Goal: Obtain resource: Obtain resource

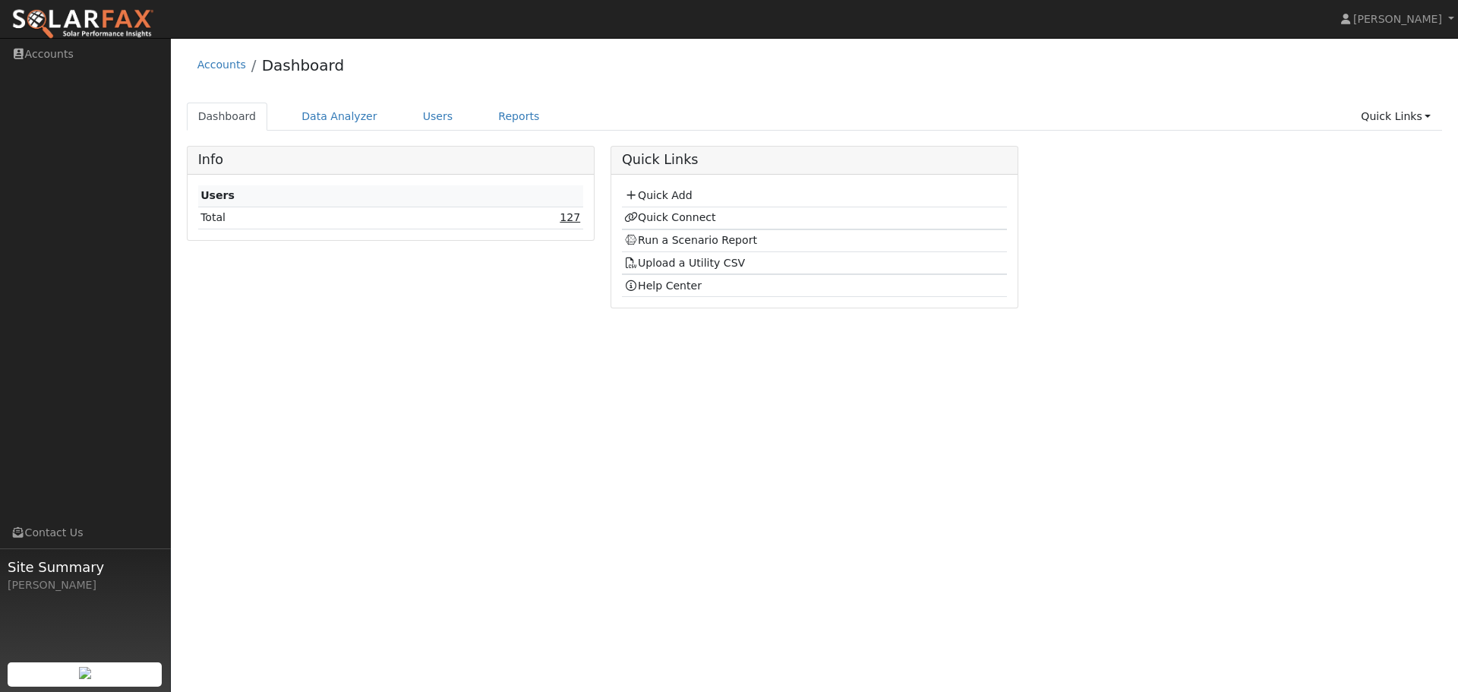
click at [572, 218] on link "127" at bounding box center [570, 217] width 21 height 12
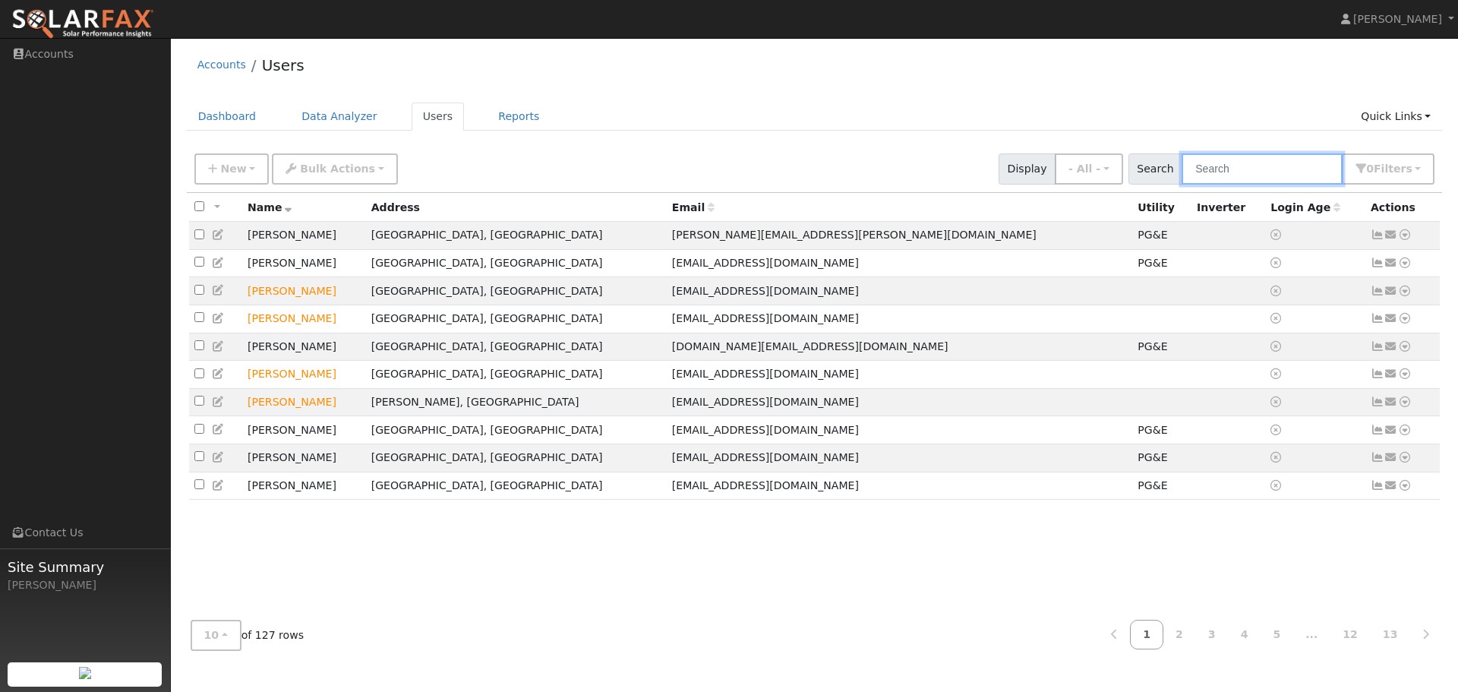
click at [1243, 166] on input "text" at bounding box center [1262, 168] width 161 height 31
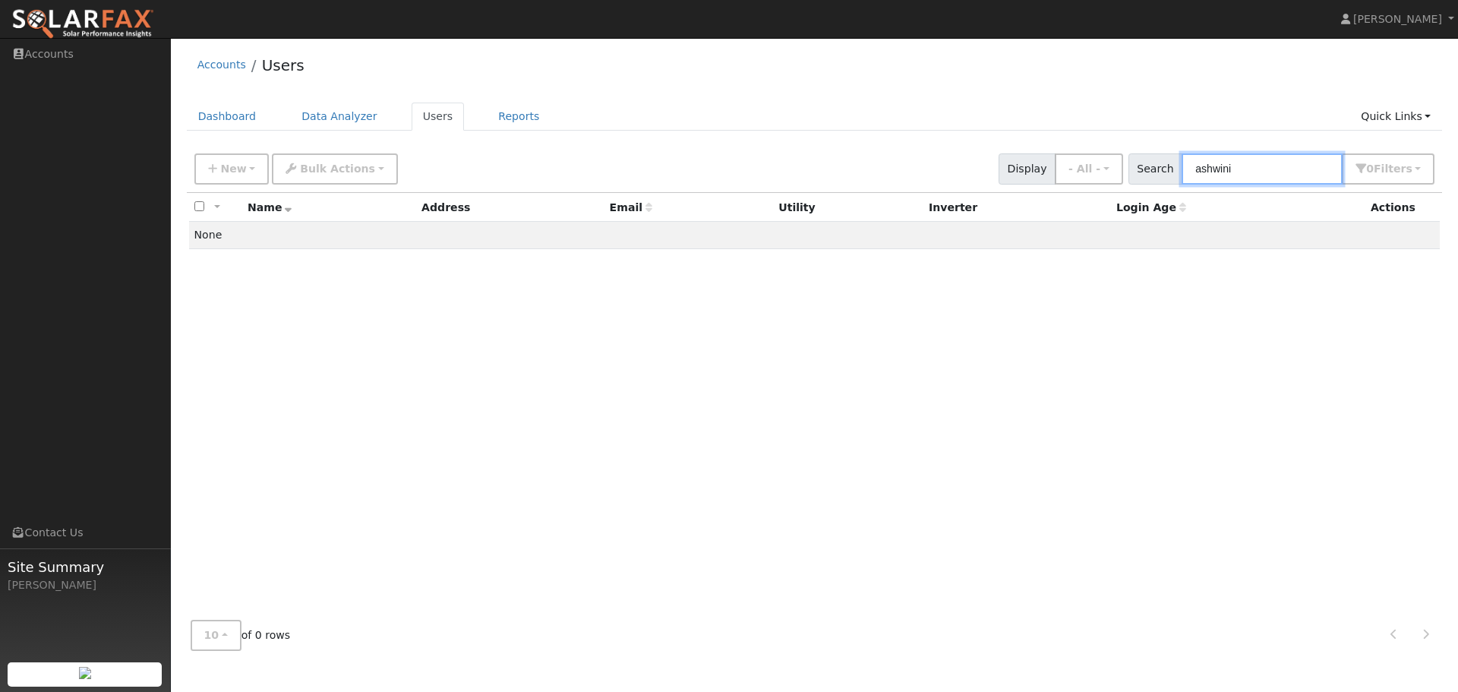
click at [1261, 168] on input "ashwini" at bounding box center [1262, 168] width 161 height 31
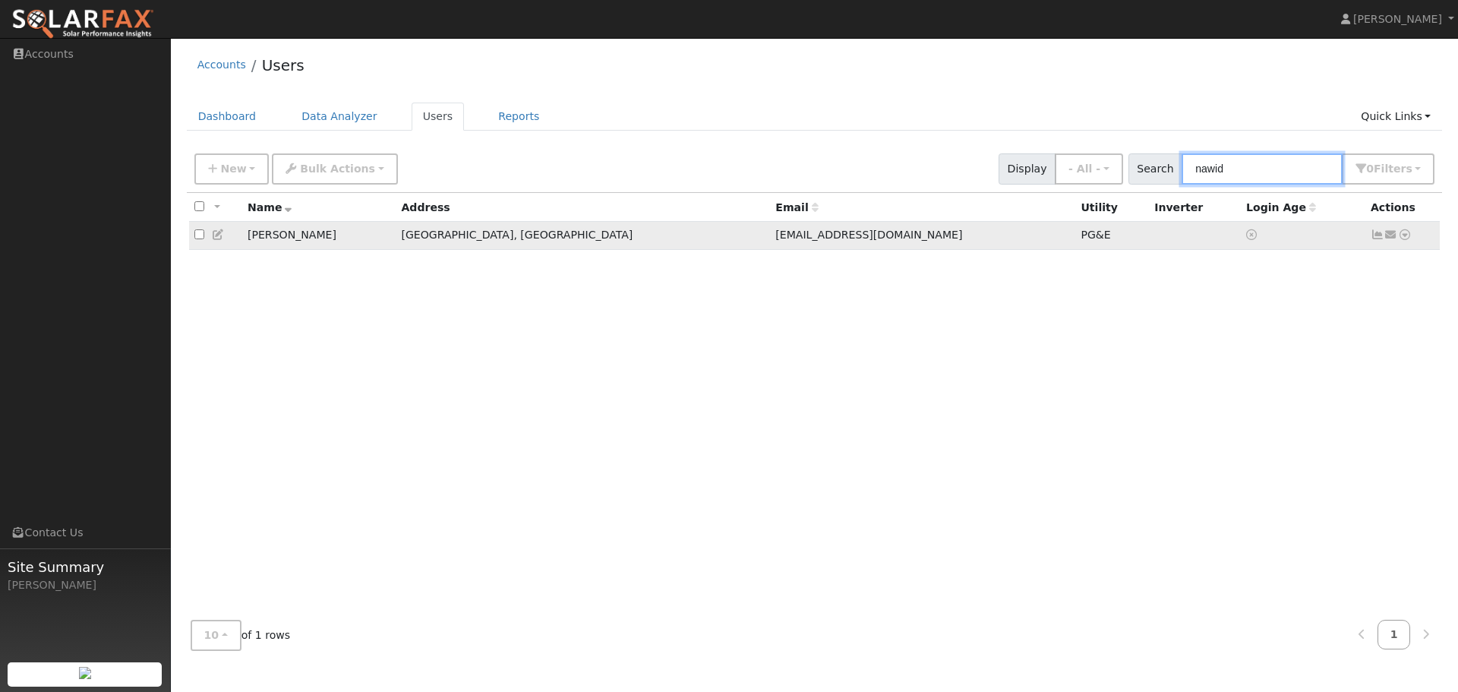
type input "nawid"
click at [1406, 238] on icon at bounding box center [1405, 234] width 14 height 11
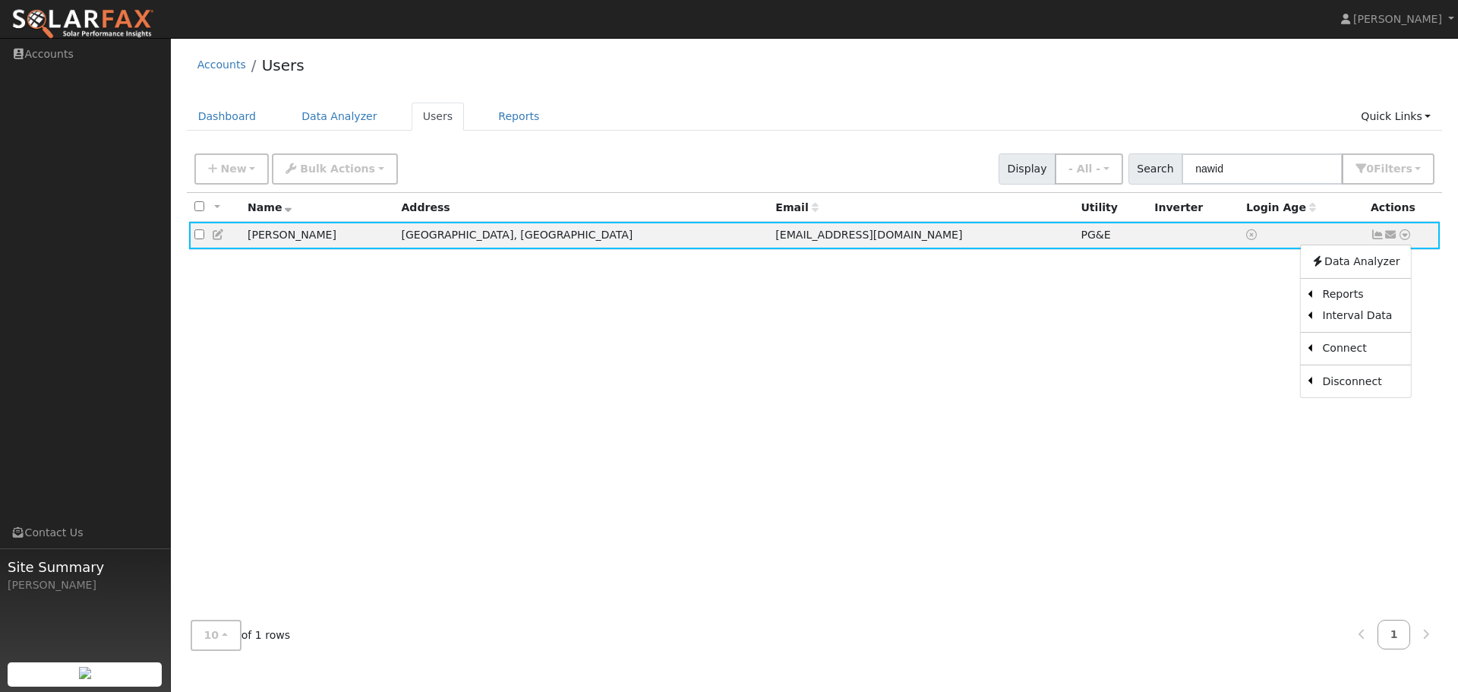
click at [0, 0] on link "Scenario" at bounding box center [0, 0] width 0 height 0
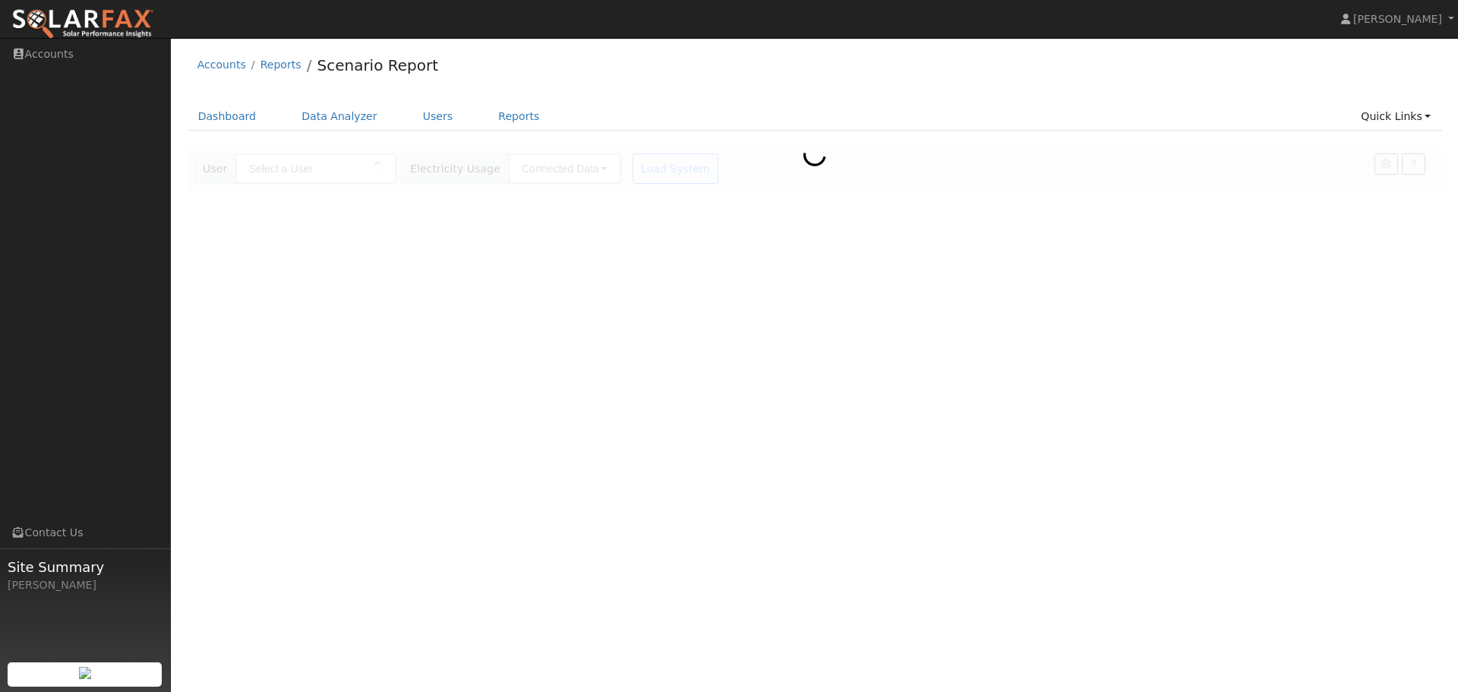
type input "[PERSON_NAME]"
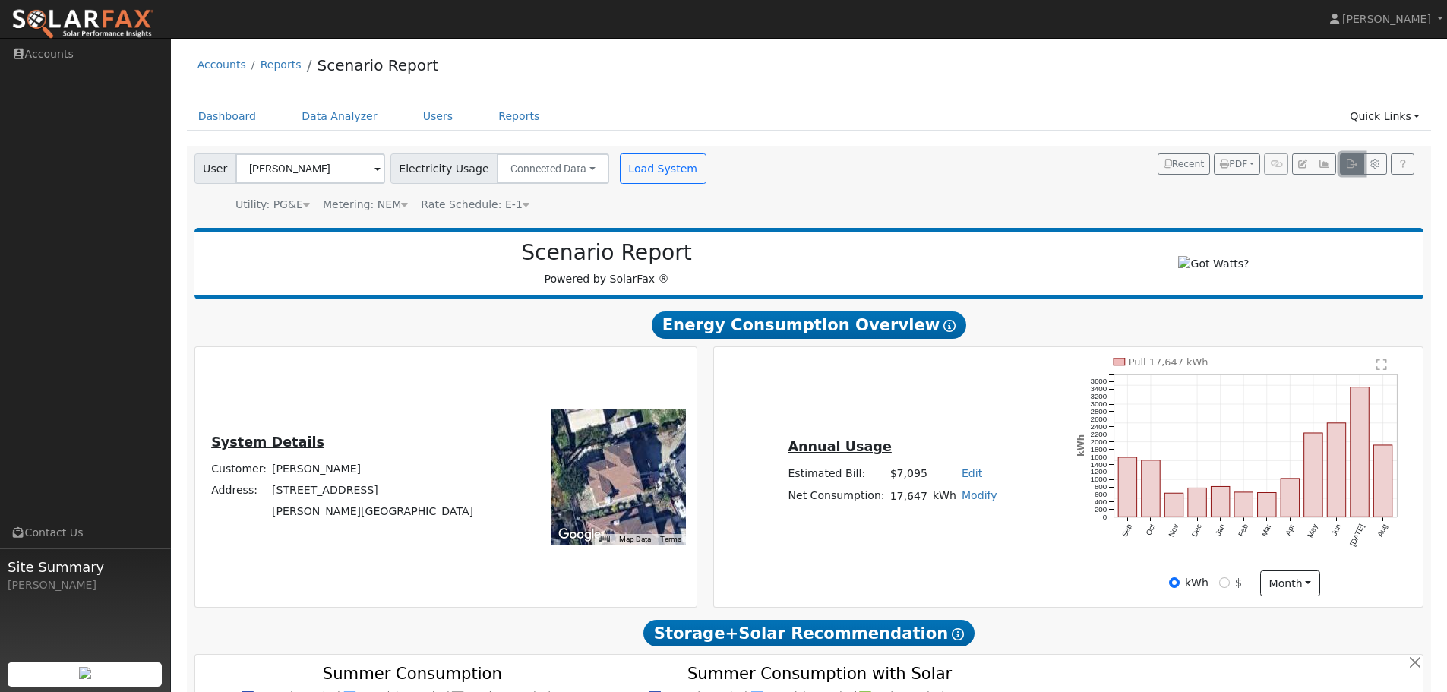
click at [1345, 167] on button "button" at bounding box center [1352, 163] width 24 height 21
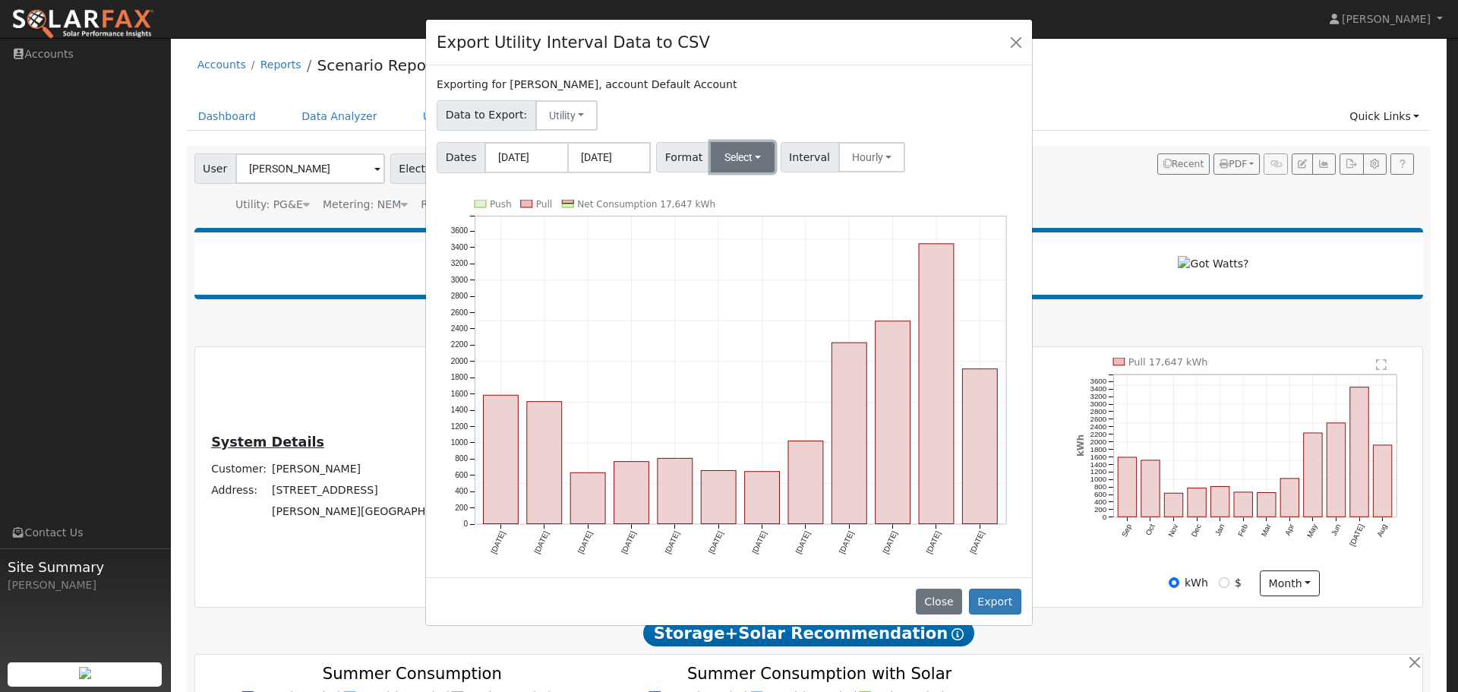
click at [725, 155] on button "Select" at bounding box center [743, 157] width 65 height 30
click at [747, 333] on link "OpenSolar" at bounding box center [761, 330] width 109 height 21
click at [1005, 601] on button "Export" at bounding box center [995, 602] width 52 height 26
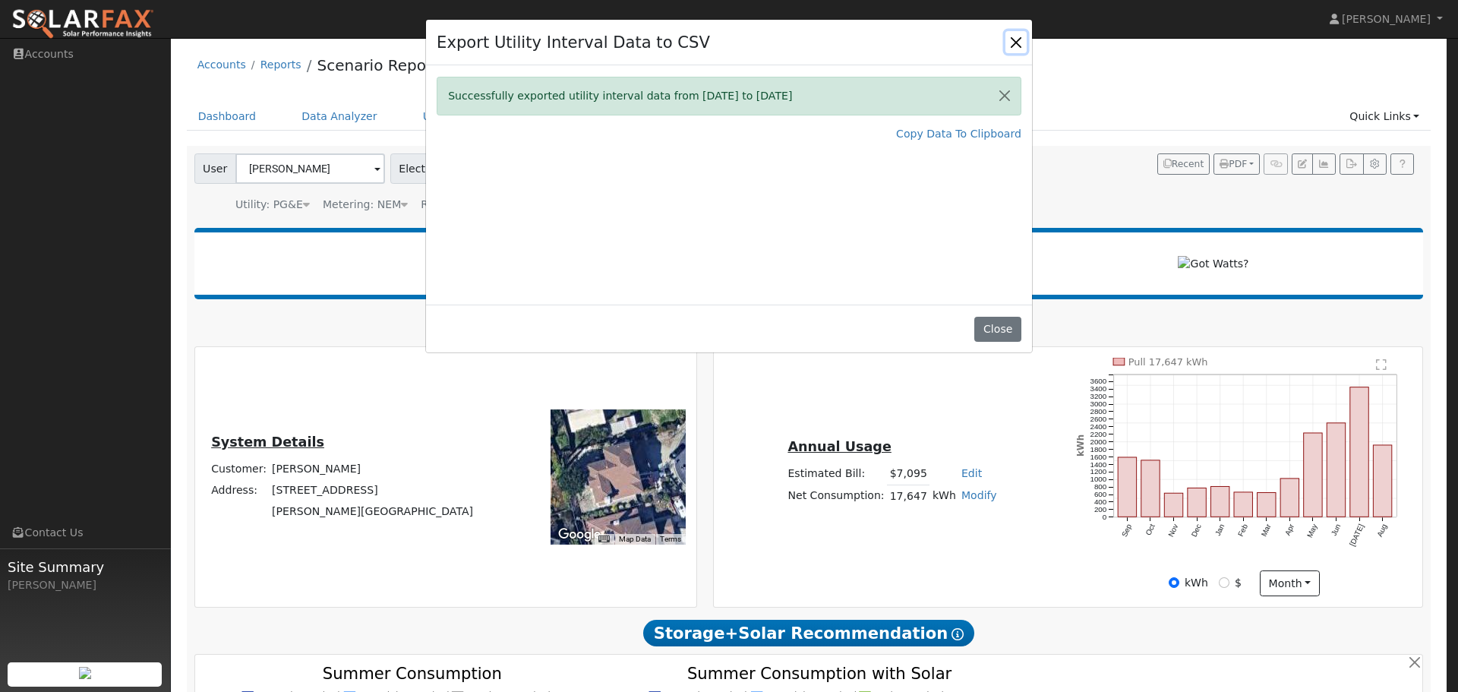
click at [1013, 39] on button "Close" at bounding box center [1015, 41] width 21 height 21
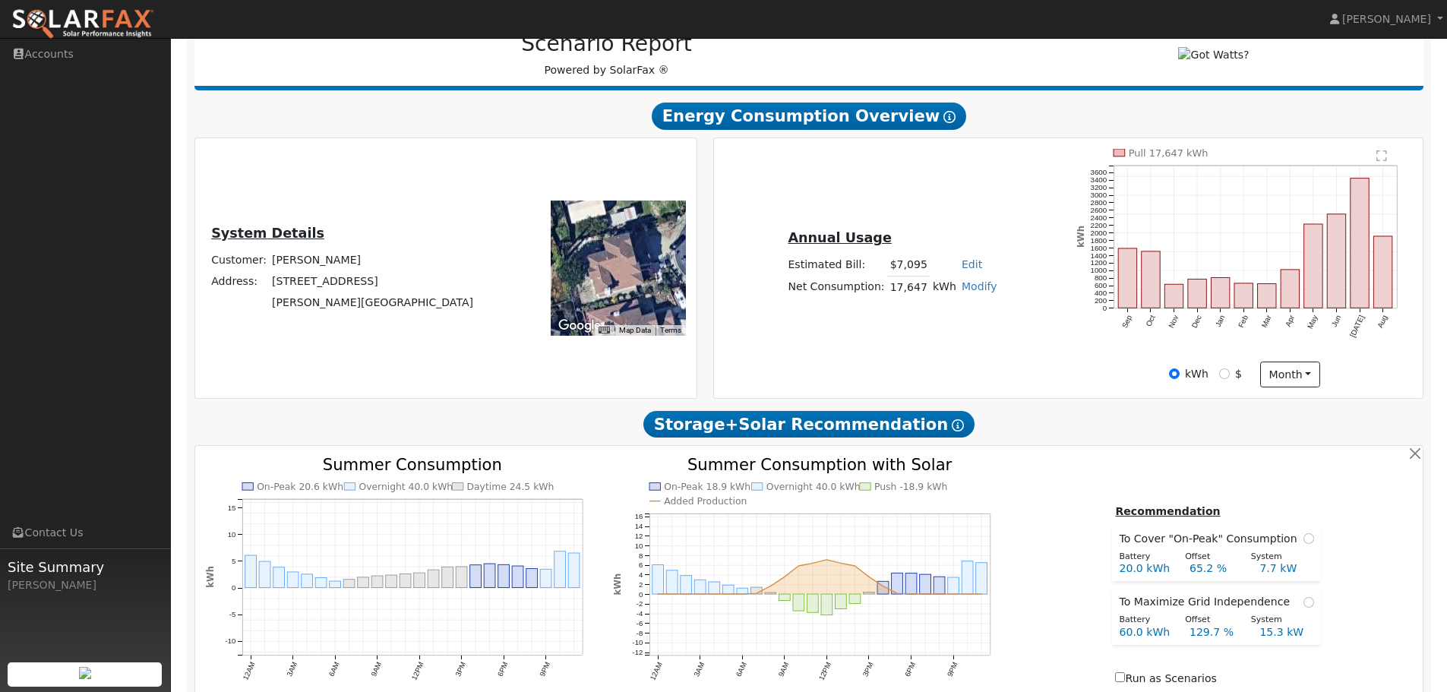
scroll to position [608, 0]
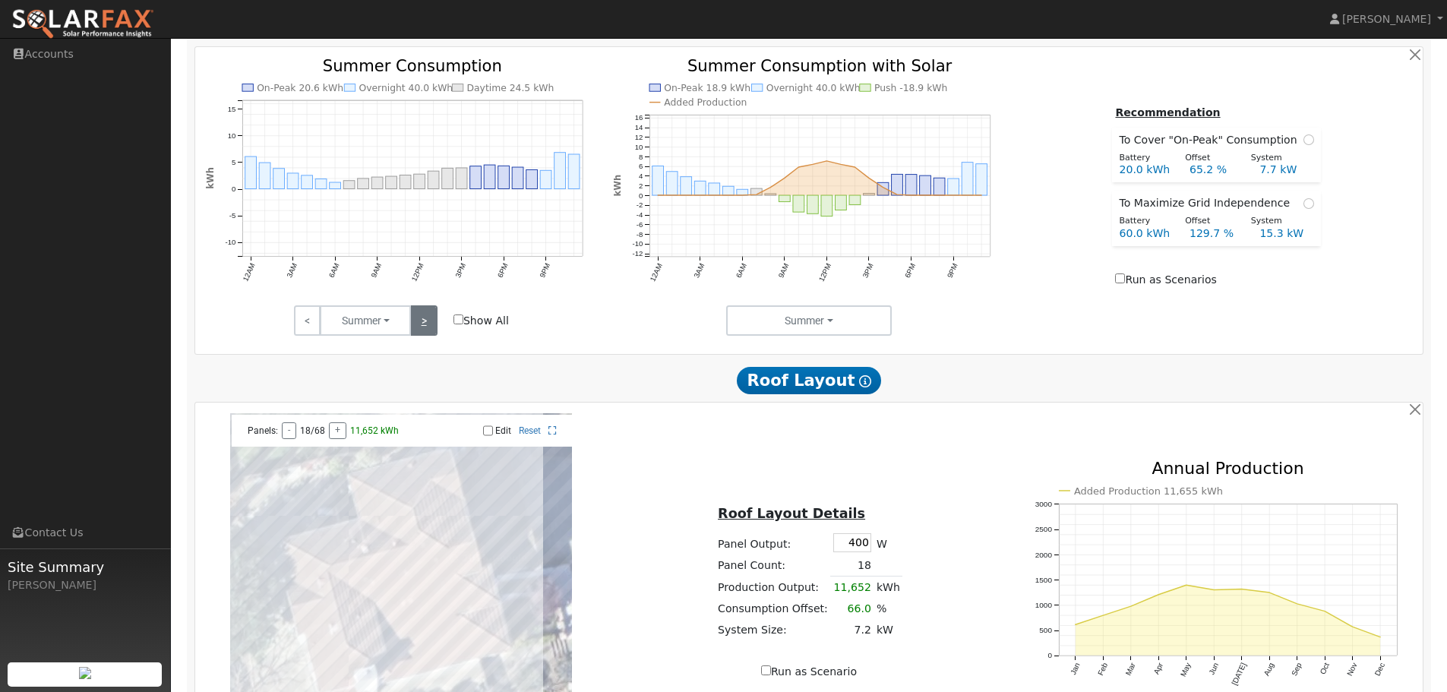
click at [428, 334] on link ">" at bounding box center [423, 320] width 27 height 30
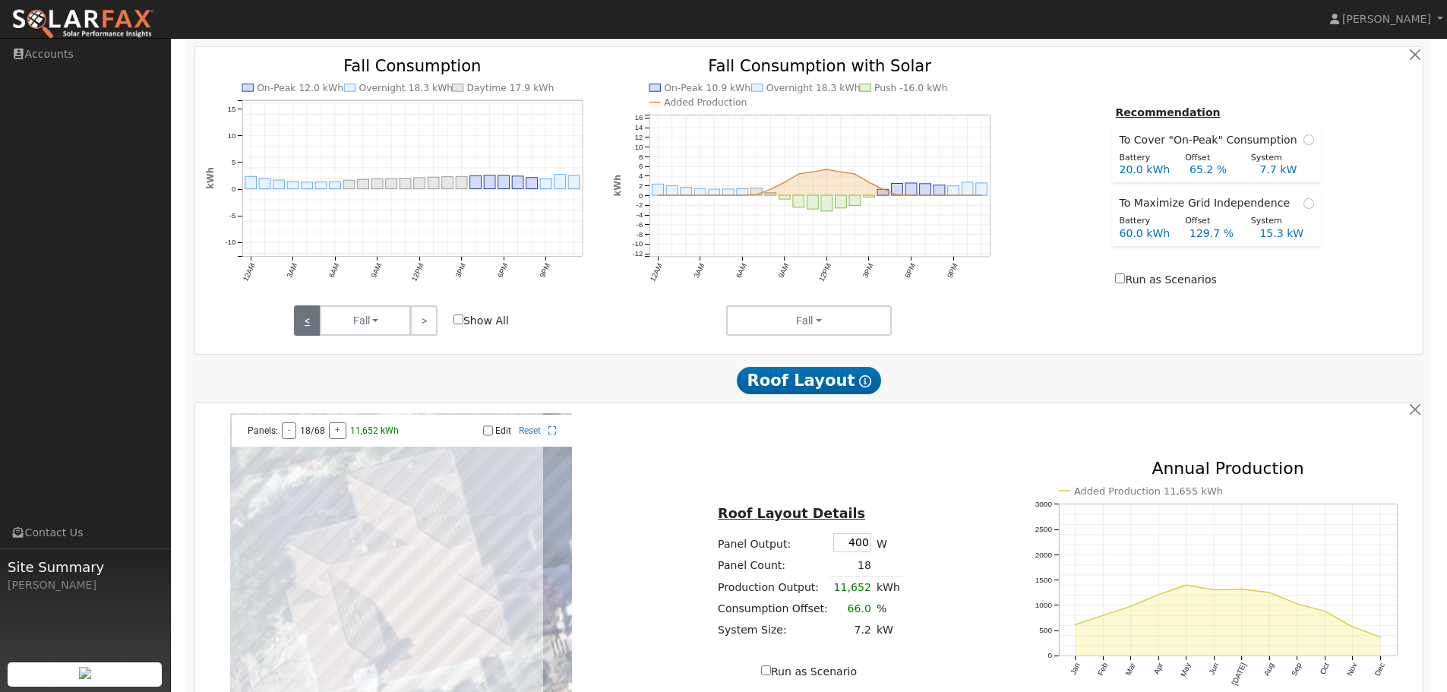
click at [314, 336] on link "<" at bounding box center [307, 320] width 27 height 30
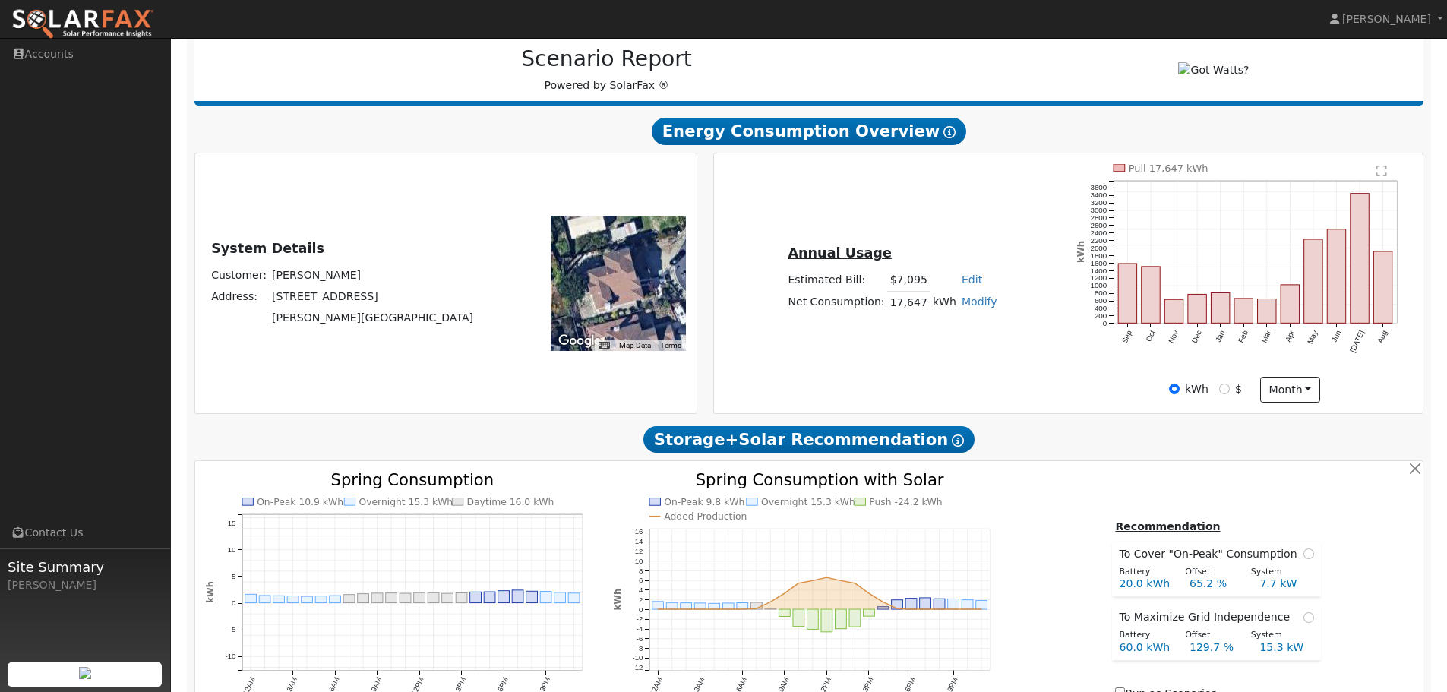
scroll to position [0, 0]
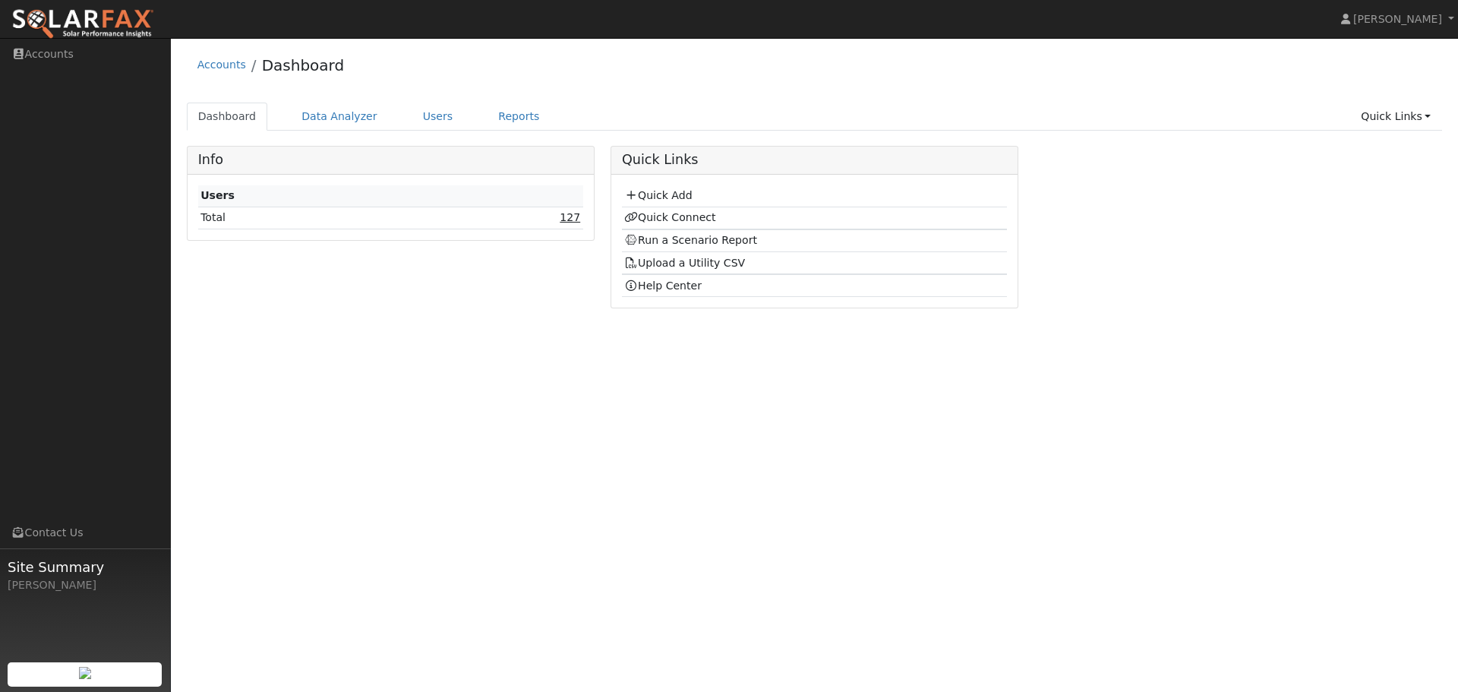
click at [568, 222] on link "127" at bounding box center [570, 217] width 21 height 12
